Goal: Information Seeking & Learning: Check status

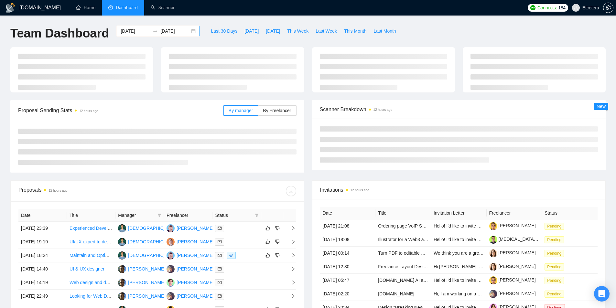
click at [189, 31] on div "[DATE] [DATE]" at bounding box center [158, 31] width 83 height 10
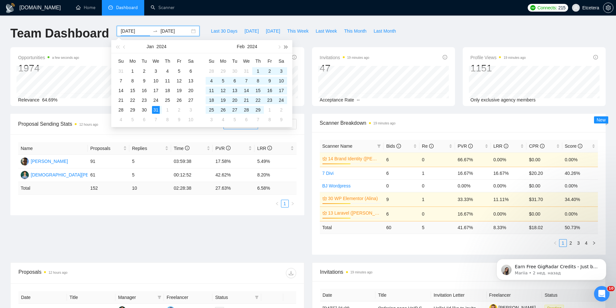
click at [287, 48] on button "button" at bounding box center [286, 46] width 7 height 13
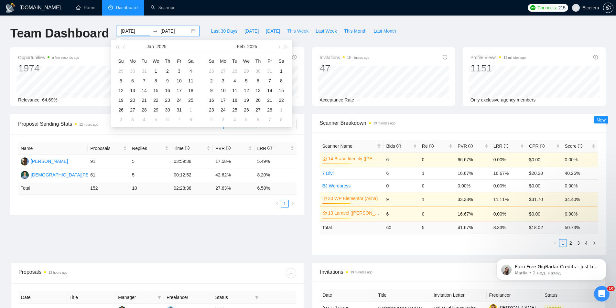
click at [296, 34] on span "This Week" at bounding box center [297, 31] width 21 height 7
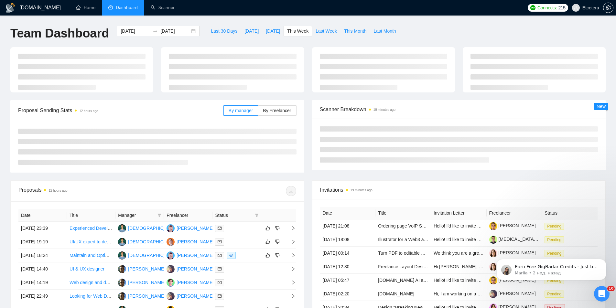
type input "[DATE]"
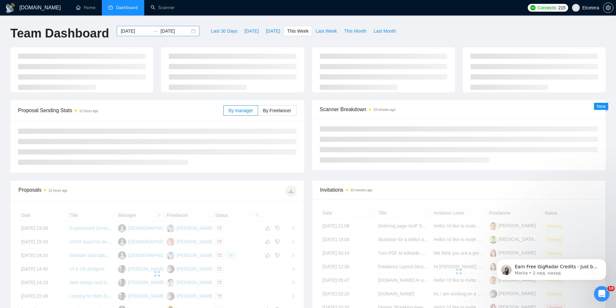
click at [187, 32] on div "[DATE] [DATE]" at bounding box center [158, 31] width 83 height 10
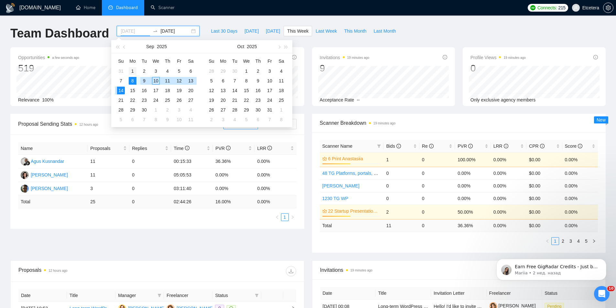
type input "[DATE]"
click at [132, 69] on div "1" at bounding box center [133, 71] width 8 height 8
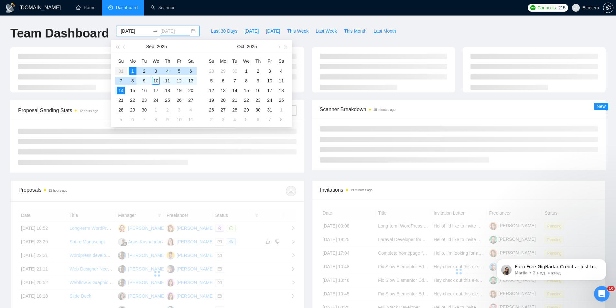
type input "[DATE]"
click at [120, 94] on td "14" at bounding box center [121, 91] width 12 height 10
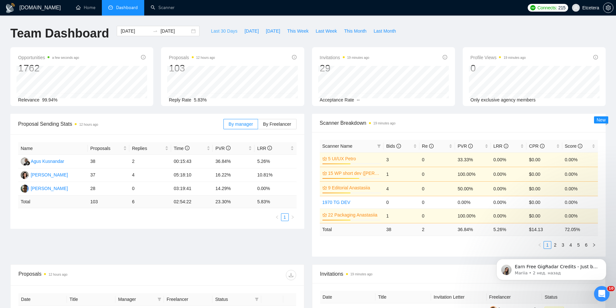
click at [223, 29] on span "Last 30 Days" at bounding box center [224, 31] width 27 height 7
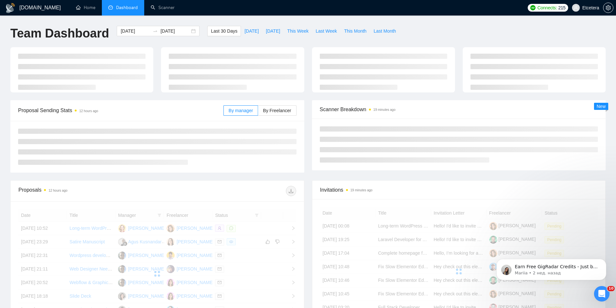
type input "[DATE]"
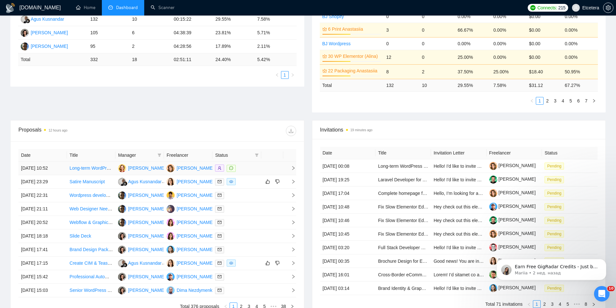
scroll to position [162, 0]
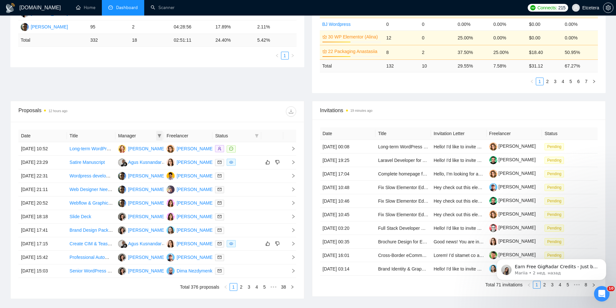
click at [159, 137] on icon "filter" at bounding box center [160, 135] width 4 height 3
click at [135, 177] on span "[PERSON_NAME]" at bounding box center [137, 179] width 37 height 5
checkbox input "true"
click at [255, 138] on span at bounding box center [257, 136] width 6 height 10
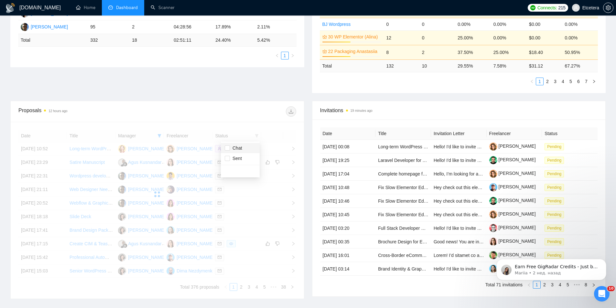
click at [237, 151] on span "Chat" at bounding box center [240, 148] width 31 height 7
checkbox input "true"
click at [231, 92] on div "Proposal Sending Stats 12 hours ago By manager By Freelancer Name Proposals Rep…" at bounding box center [308, 26] width 604 height 149
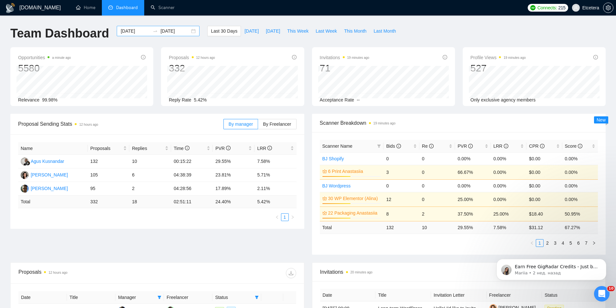
click at [190, 31] on div "[DATE] [DATE]" at bounding box center [158, 31] width 83 height 10
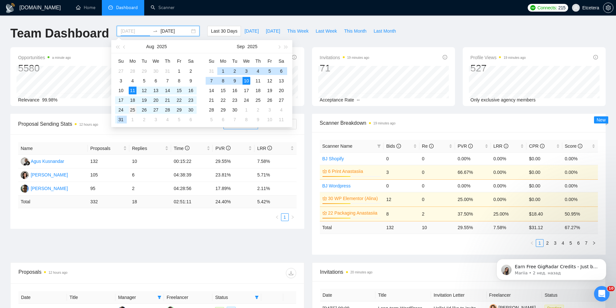
type input "[DATE]"
click at [131, 111] on div "25" at bounding box center [133, 110] width 8 height 8
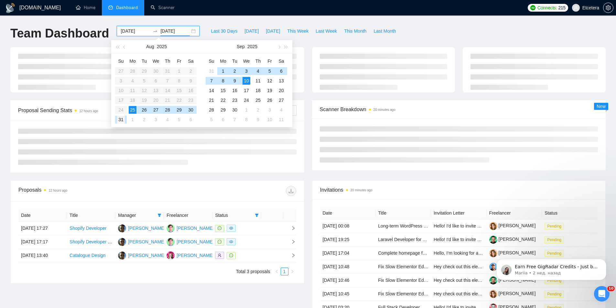
type input "[DATE]"
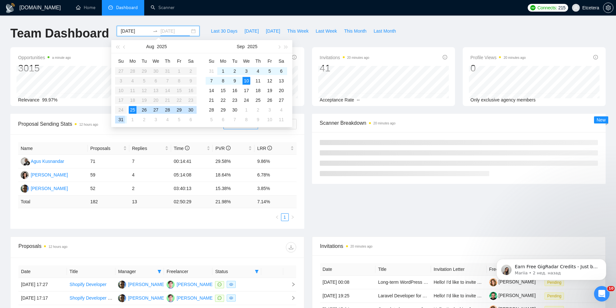
click at [124, 120] on div "31" at bounding box center [121, 120] width 8 height 8
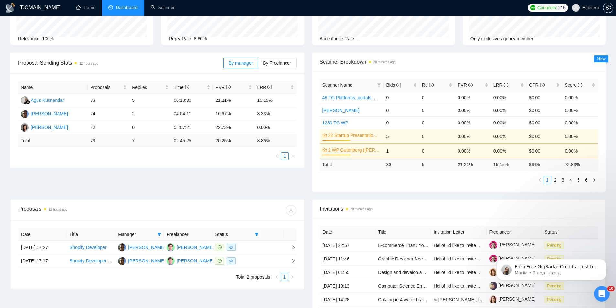
scroll to position [65, 0]
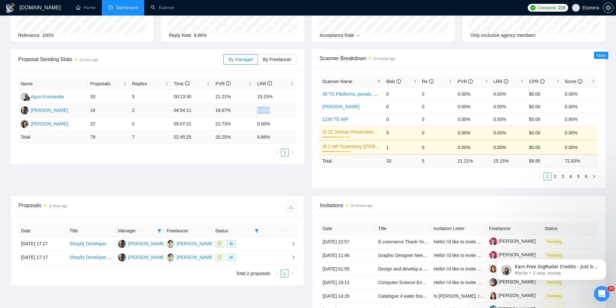
drag, startPoint x: 256, startPoint y: 109, endPoint x: 271, endPoint y: 111, distance: 15.0
click at [271, 111] on td "8.33%" at bounding box center [276, 111] width 42 height 14
copy td "8.33%"
click at [209, 173] on div "Proposal Sending Stats 12 hours ago By manager By Freelancer Name Proposals Rep…" at bounding box center [308, 122] width 604 height 147
click at [255, 232] on span at bounding box center [257, 231] width 6 height 10
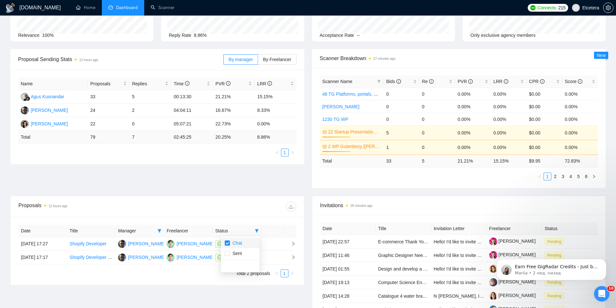
click at [246, 242] on span "Chat" at bounding box center [240, 243] width 31 height 7
checkbox input "false"
click at [238, 204] on div at bounding box center [226, 207] width 139 height 10
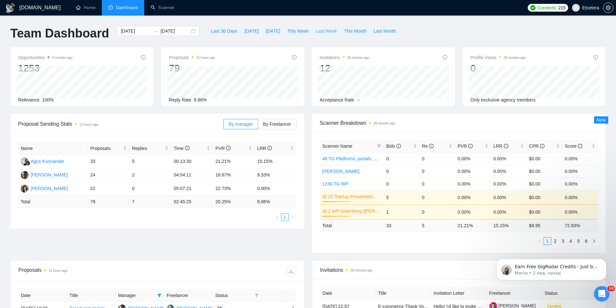
click at [318, 32] on span "Last Week" at bounding box center [326, 31] width 21 height 7
type input "[DATE]"
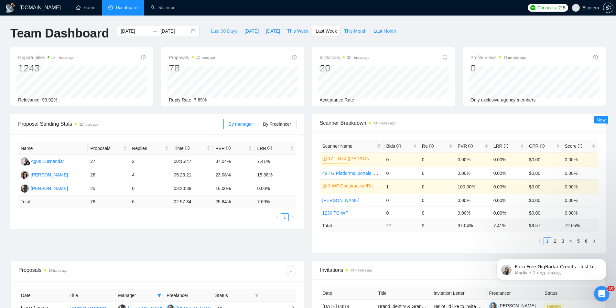
click at [213, 29] on span "Last 30 Days" at bounding box center [224, 31] width 27 height 7
type input "[DATE]"
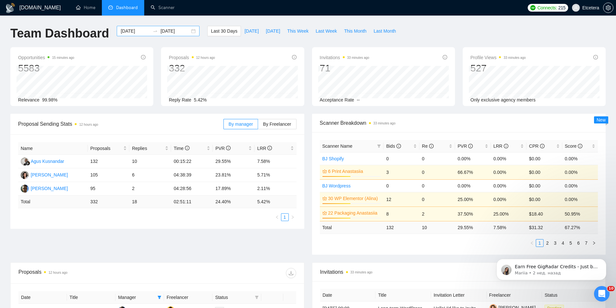
click at [188, 31] on div "[DATE] [DATE]" at bounding box center [158, 31] width 83 height 10
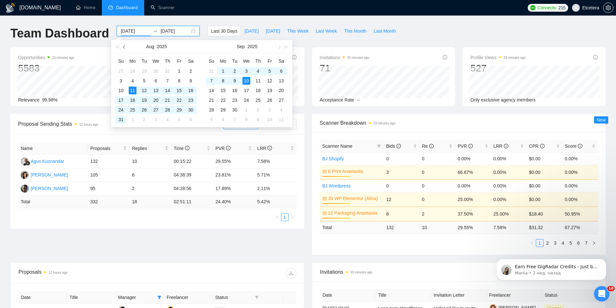
click at [125, 47] on span "button" at bounding box center [124, 46] width 3 height 3
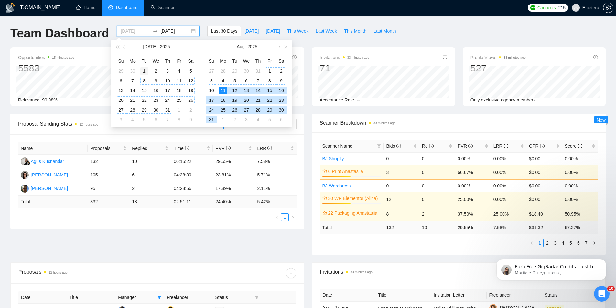
type input "[DATE]"
drag, startPoint x: 143, startPoint y: 71, endPoint x: 197, endPoint y: 71, distance: 53.7
click at [143, 71] on div "1" at bounding box center [144, 71] width 8 height 8
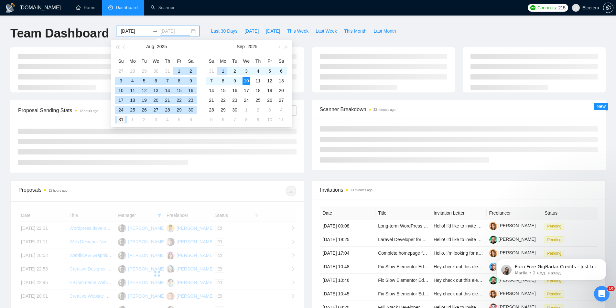
type input "[DATE]"
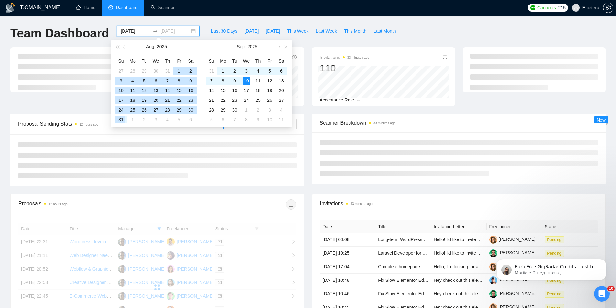
click at [119, 118] on div "31" at bounding box center [121, 120] width 8 height 8
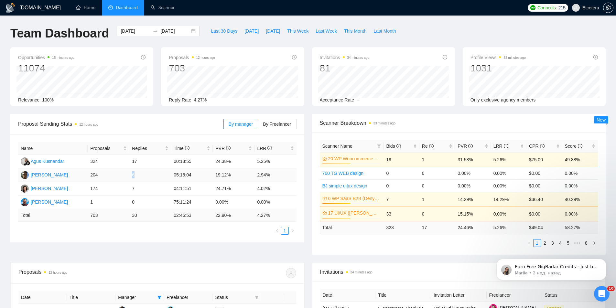
drag, startPoint x: 133, startPoint y: 174, endPoint x: 137, endPoint y: 175, distance: 4.0
click at [137, 175] on td "6" at bounding box center [150, 176] width 42 height 14
click at [163, 121] on span "Proposal Sending Stats 12 hours ago" at bounding box center [120, 124] width 205 height 8
drag, startPoint x: 133, startPoint y: 175, endPoint x: 138, endPoint y: 174, distance: 4.7
click at [135, 175] on td "6" at bounding box center [150, 176] width 42 height 14
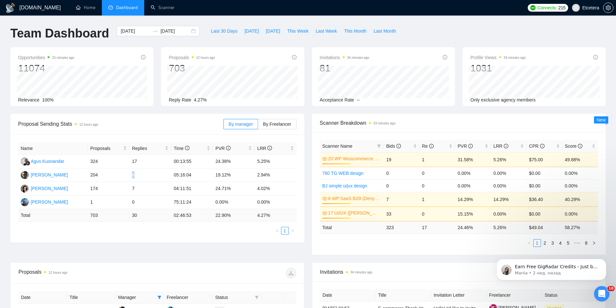
click at [144, 127] on span "Proposal Sending Stats 12 hours ago" at bounding box center [120, 124] width 205 height 8
click at [309, 109] on div "Opportunities 16 minutes ago 11074 Relevance 100% Proposals 12 hours ago 703 [D…" at bounding box center [308, 80] width 604 height 67
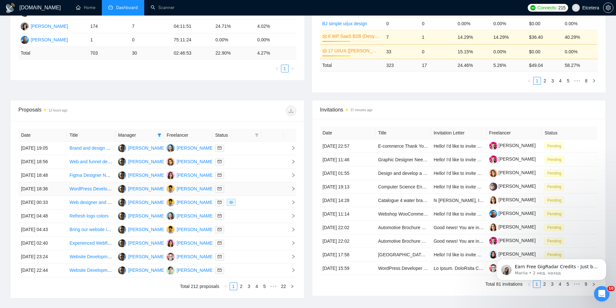
scroll to position [194, 0]
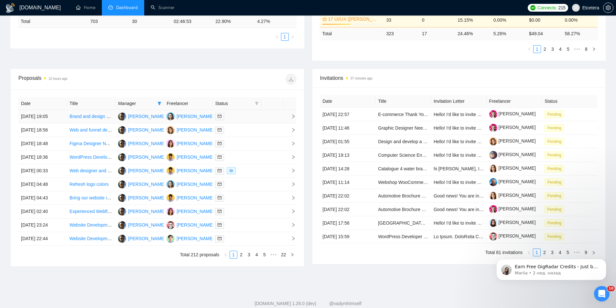
drag, startPoint x: 94, startPoint y: 117, endPoint x: 104, endPoint y: 108, distance: 13.5
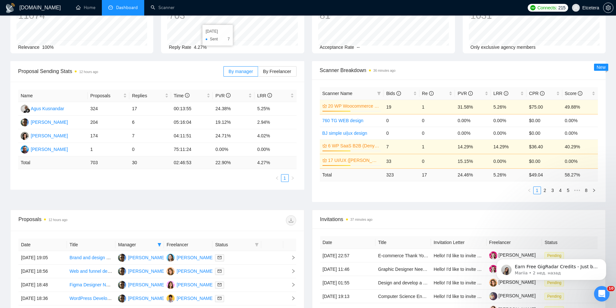
scroll to position [0, 0]
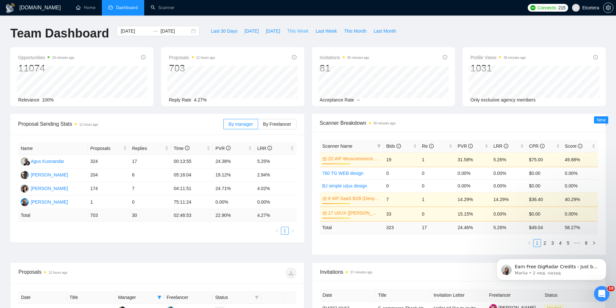
click at [294, 29] on span "This Week" at bounding box center [297, 31] width 21 height 7
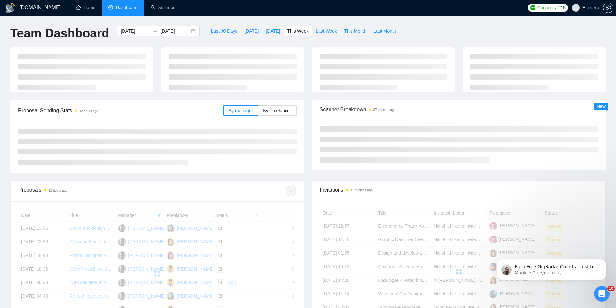
type input "[DATE]"
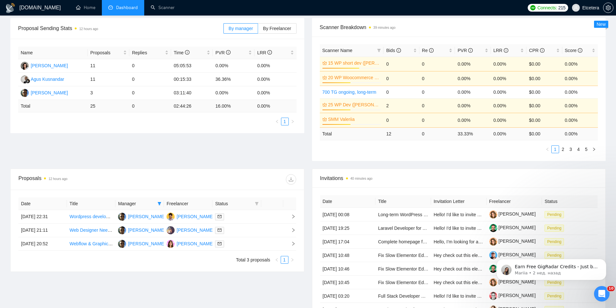
scroll to position [129, 0]
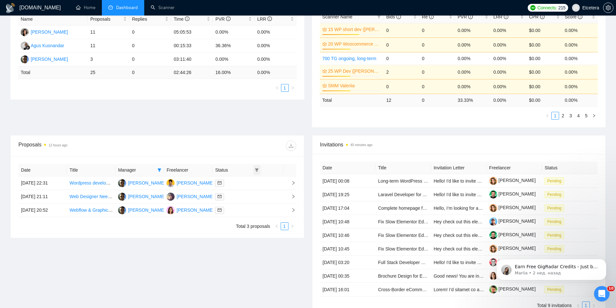
click at [257, 168] on icon "filter" at bounding box center [257, 170] width 4 height 4
click at [243, 183] on span "Chat" at bounding box center [240, 182] width 31 height 7
checkbox input "true"
click at [158, 171] on icon "filter" at bounding box center [160, 170] width 4 height 4
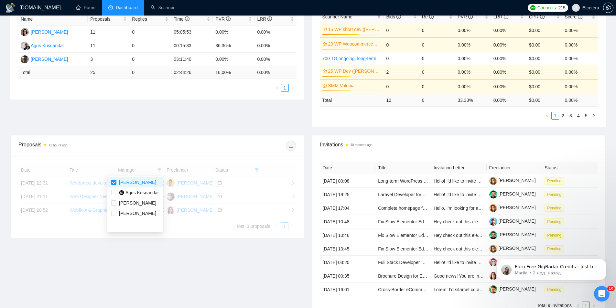
drag, startPoint x: 155, startPoint y: 149, endPoint x: 156, endPoint y: 143, distance: 6.3
click at [156, 149] on div "Proposals 12 hours ago" at bounding box center [87, 146] width 139 height 10
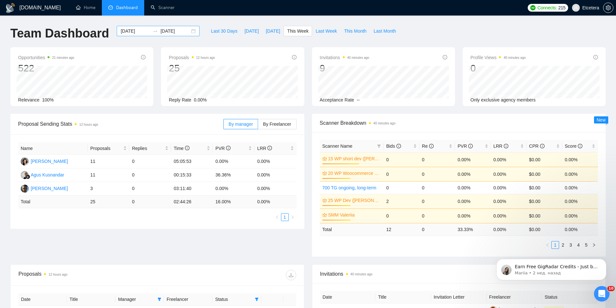
click at [188, 31] on div "[DATE] [DATE]" at bounding box center [158, 31] width 83 height 10
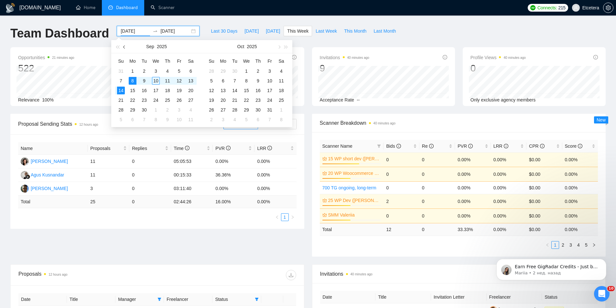
click at [125, 48] on span "button" at bounding box center [124, 46] width 3 height 3
type input "[DATE]"
click at [143, 68] on div "1" at bounding box center [144, 71] width 8 height 8
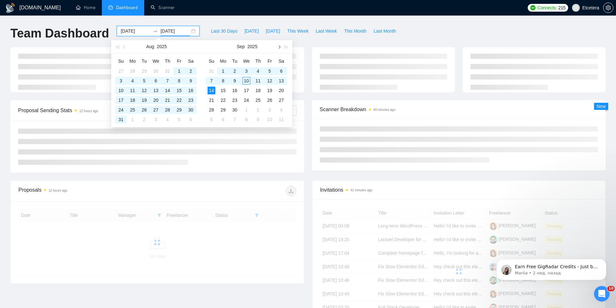
click at [280, 48] on button "button" at bounding box center [278, 46] width 7 height 13
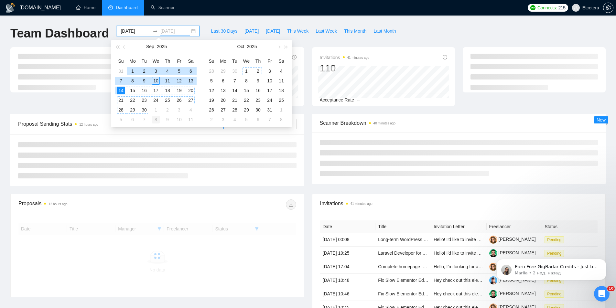
click at [148, 109] on td "30" at bounding box center [145, 110] width 12 height 10
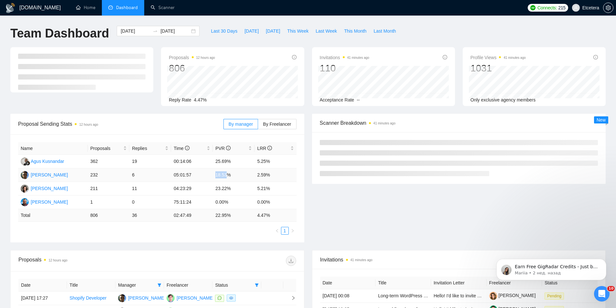
drag, startPoint x: 216, startPoint y: 176, endPoint x: 230, endPoint y: 178, distance: 13.4
click at [230, 178] on td "18.53%" at bounding box center [234, 176] width 42 height 14
click at [181, 120] on span "Proposal Sending Stats 12 hours ago" at bounding box center [120, 124] width 205 height 8
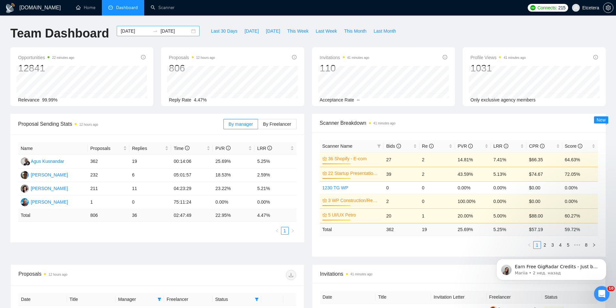
click at [189, 31] on div "[DATE] [DATE]" at bounding box center [158, 31] width 83 height 10
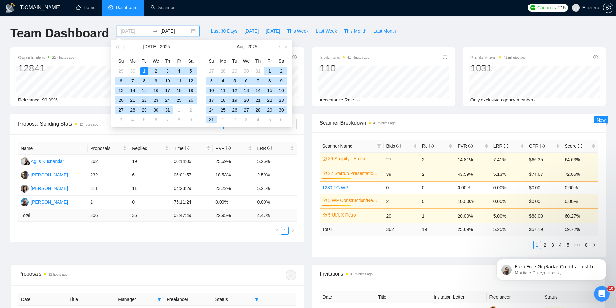
click at [145, 72] on div "1" at bounding box center [144, 71] width 8 height 8
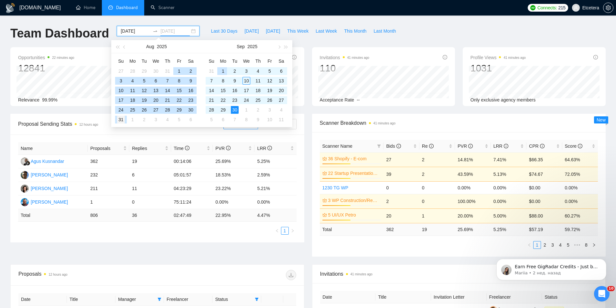
type input "[DATE]"
click at [121, 118] on div "31" at bounding box center [121, 120] width 8 height 8
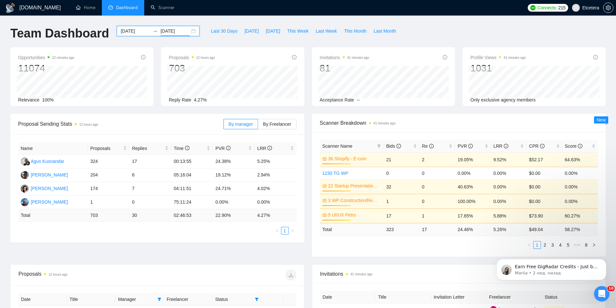
click at [191, 32] on div "[DATE] [DATE]" at bounding box center [158, 31] width 83 height 10
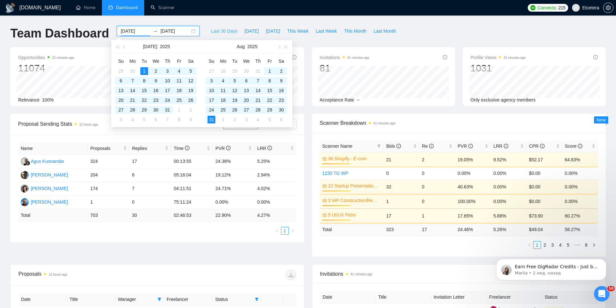
click at [215, 31] on span "Last 30 Days" at bounding box center [224, 31] width 27 height 7
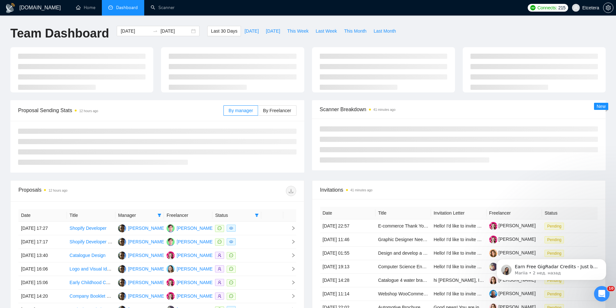
type input "[DATE]"
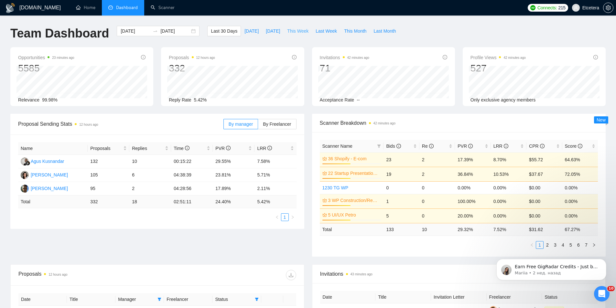
click at [292, 28] on span "This Week" at bounding box center [297, 31] width 21 height 7
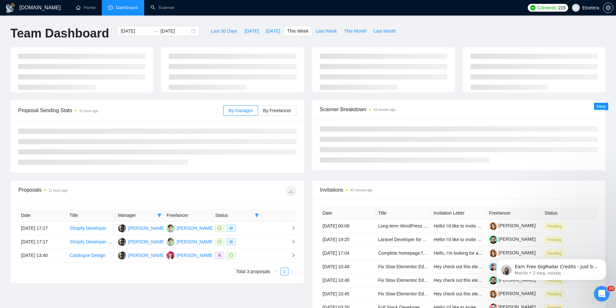
type input "[DATE]"
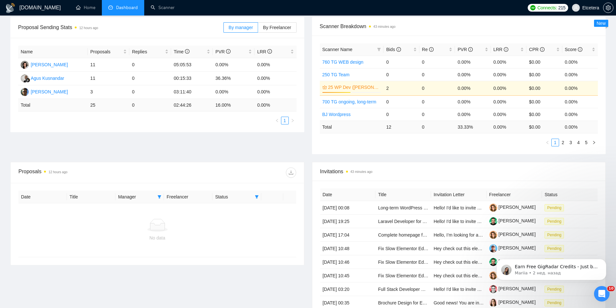
scroll to position [97, 0]
click at [159, 197] on icon "filter" at bounding box center [160, 197] width 4 height 4
drag, startPoint x: 137, startPoint y: 209, endPoint x: 176, endPoint y: 201, distance: 40.6
click at [138, 209] on span "[PERSON_NAME]" at bounding box center [137, 208] width 37 height 5
checkbox input "false"
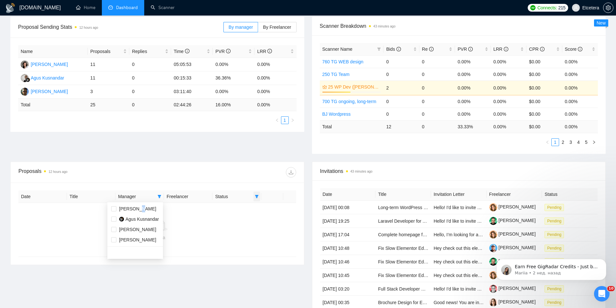
click at [257, 198] on icon "filter" at bounding box center [257, 196] width 4 height 3
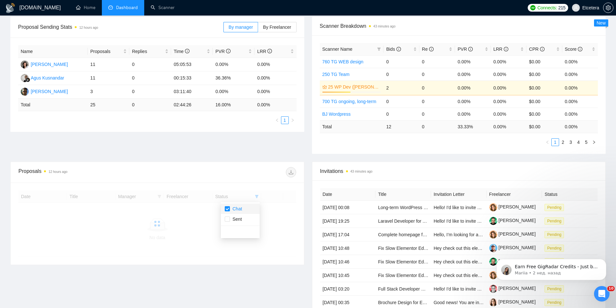
click at [235, 212] on span "Chat" at bounding box center [240, 208] width 31 height 7
checkbox input "false"
click at [227, 166] on div "Proposals 12 hours ago" at bounding box center [157, 172] width 278 height 21
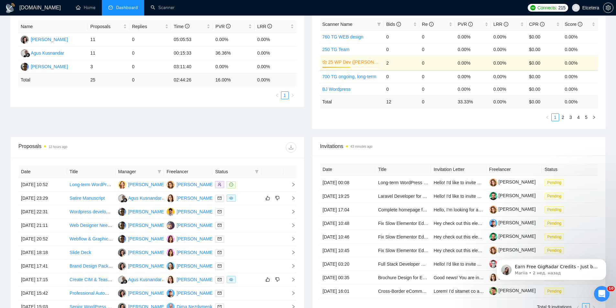
scroll to position [129, 0]
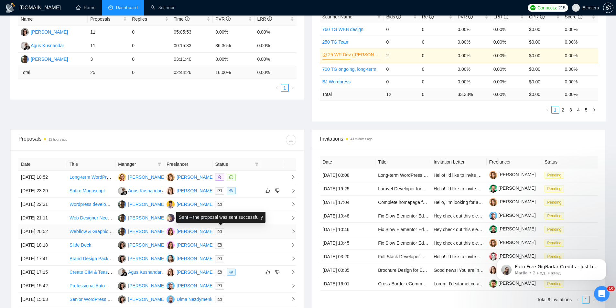
click at [222, 233] on icon "mail" at bounding box center [220, 231] width 4 height 3
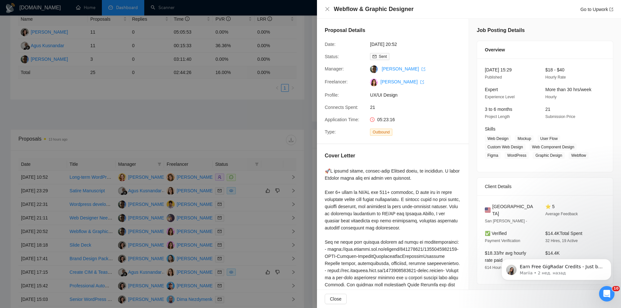
click at [234, 109] on div at bounding box center [310, 154] width 621 height 308
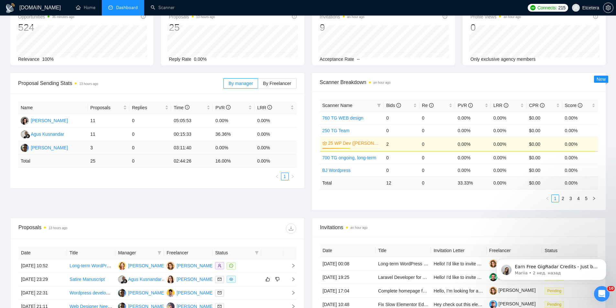
scroll to position [0, 0]
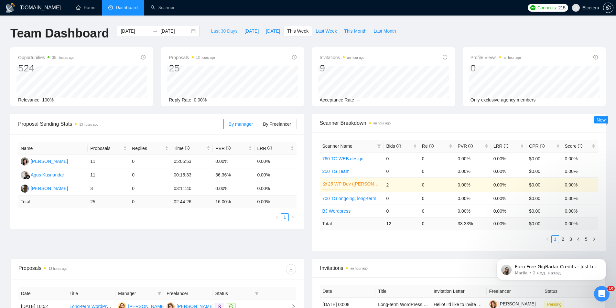
click at [218, 30] on span "Last 30 Days" at bounding box center [224, 31] width 27 height 7
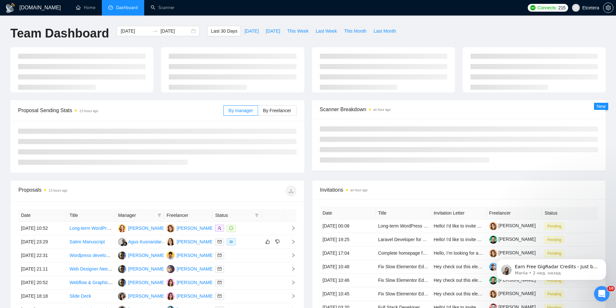
type input "[DATE]"
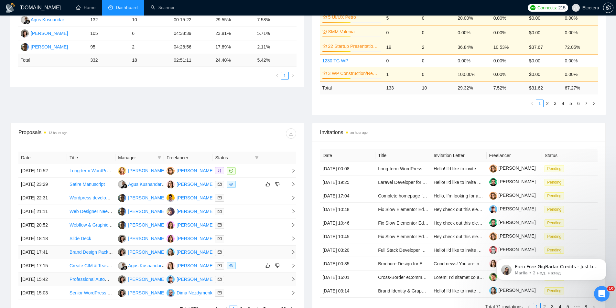
scroll to position [184, 0]
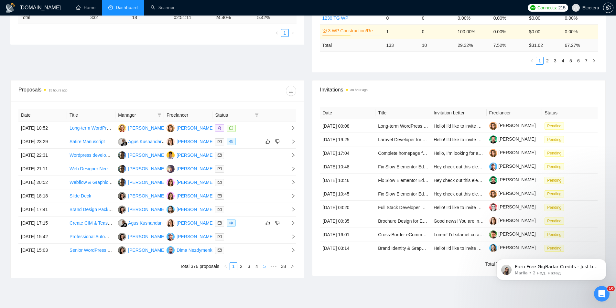
click at [263, 267] on link "5" at bounding box center [264, 266] width 7 height 7
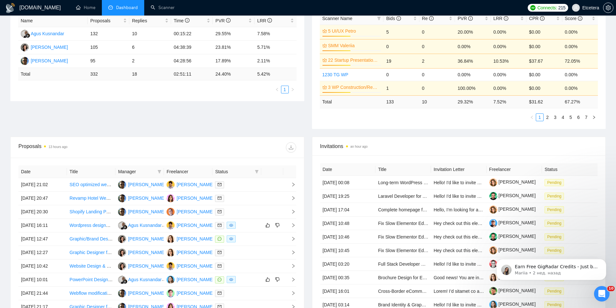
scroll to position [162, 0]
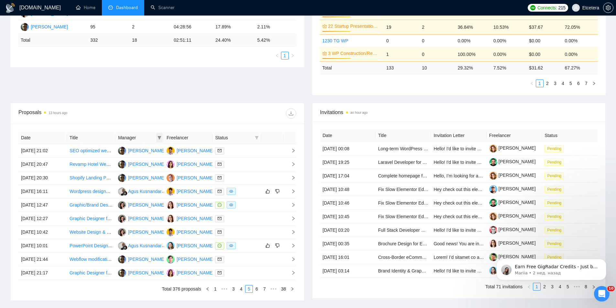
click at [158, 139] on icon "filter" at bounding box center [160, 138] width 4 height 4
click at [133, 154] on li "[PERSON_NAME]" at bounding box center [135, 150] width 56 height 10
checkbox input "true"
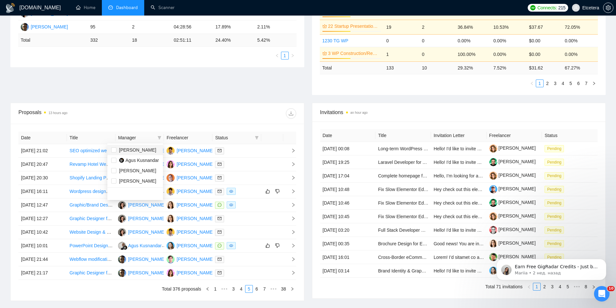
click at [161, 98] on main "Team Dashboard [DATE] [DATE] Last 30 Days [DATE] [DATE] This Week Last Week Thi…" at bounding box center [308, 86] width 596 height 445
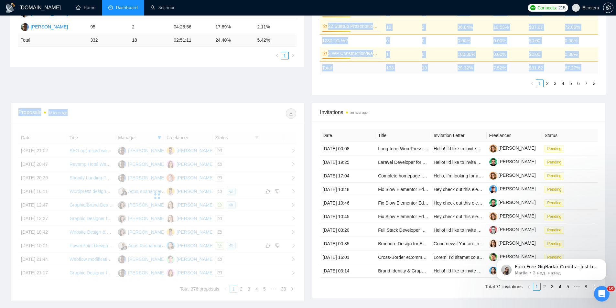
click at [170, 106] on div "Proposals 13 hours ago" at bounding box center [157, 113] width 278 height 21
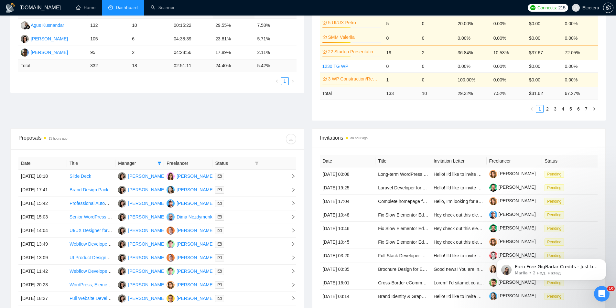
scroll to position [194, 0]
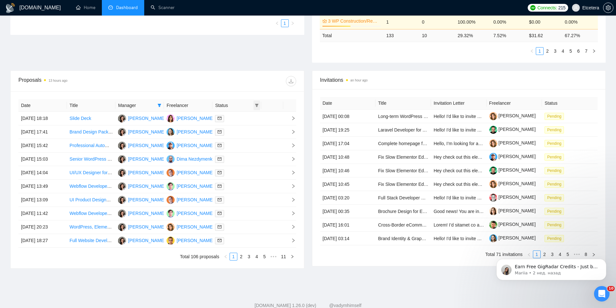
click at [256, 105] on icon "filter" at bounding box center [257, 105] width 4 height 3
click at [254, 119] on span "Chat" at bounding box center [240, 117] width 31 height 7
checkbox input "true"
click at [255, 72] on div "Proposals 13 hours ago" at bounding box center [157, 81] width 278 height 21
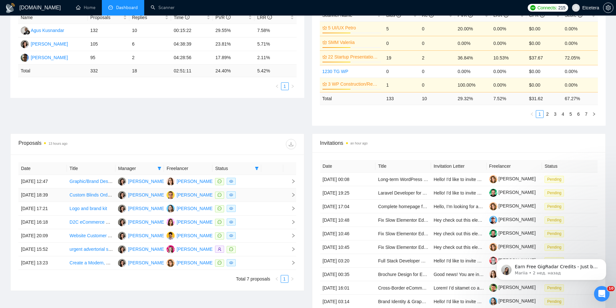
scroll to position [162, 0]
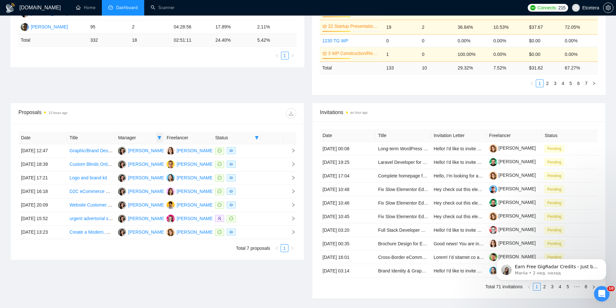
click at [161, 139] on icon "filter" at bounding box center [160, 138] width 4 height 4
click at [138, 159] on span "Agus Kusnandar" at bounding box center [143, 160] width 34 height 5
checkbox input "true"
click at [173, 112] on div at bounding box center [226, 113] width 139 height 10
